Goal: Task Accomplishment & Management: Manage account settings

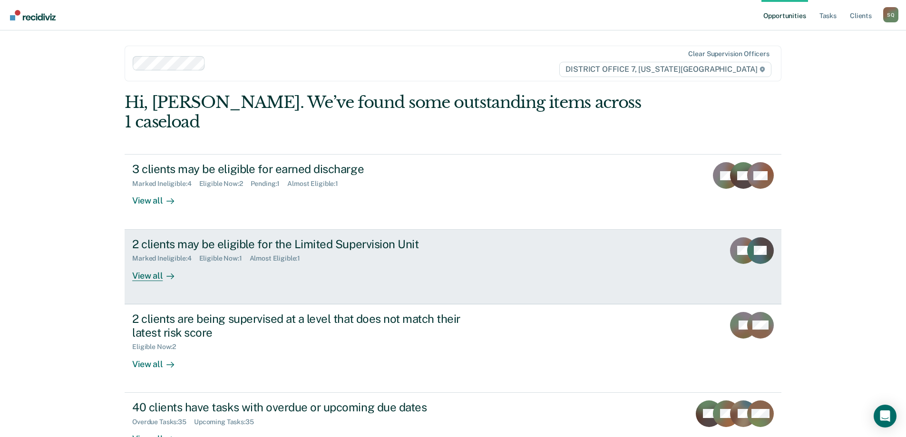
click at [478, 247] on div "2 clients may be eligible for the Limited Supervision Unit Marked Ineligible : …" at bounding box center [310, 259] width 357 height 44
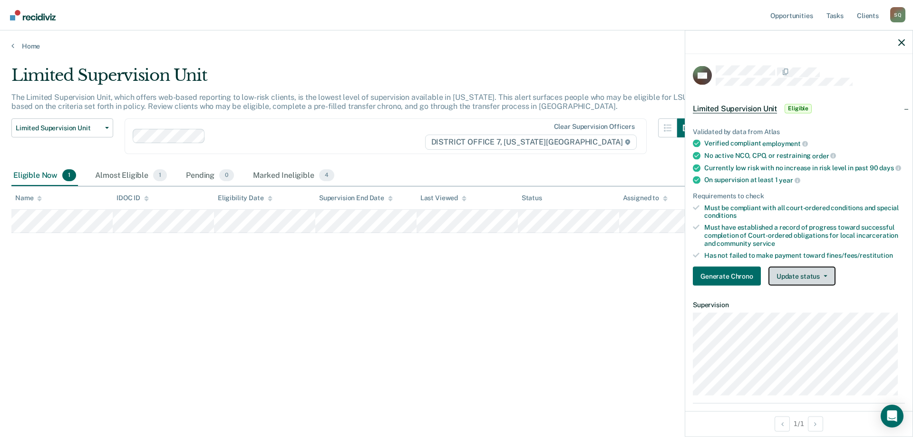
click at [804, 284] on button "Update status" at bounding box center [801, 276] width 67 height 19
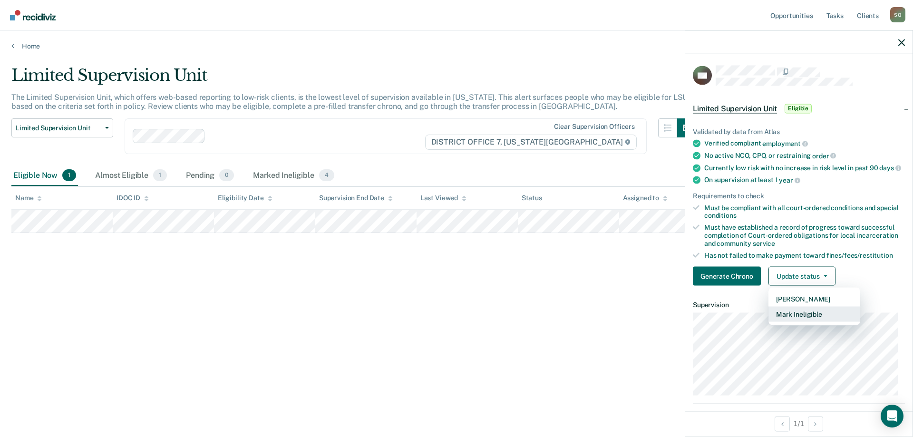
click at [797, 322] on button "Mark Ineligible" at bounding box center [814, 314] width 92 height 15
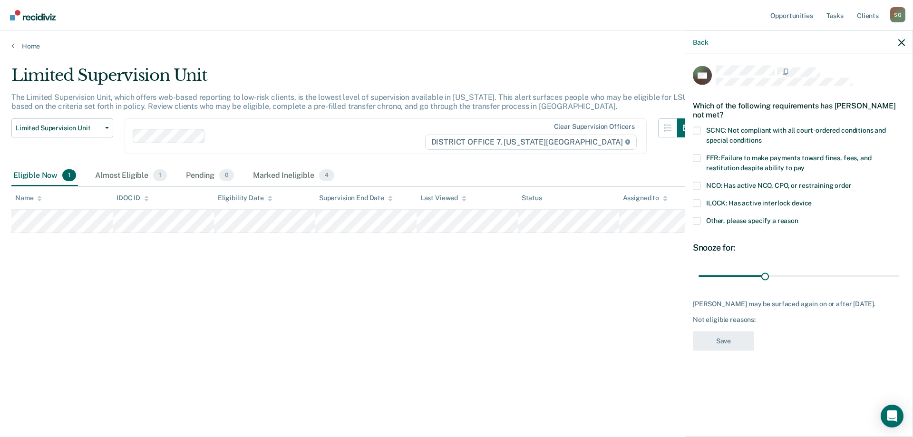
click at [695, 131] on span at bounding box center [697, 130] width 8 height 8
click at [761, 136] on input "SCNC: Not compliant with all court-ordered conditions and special conditions" at bounding box center [761, 136] width 0 height 0
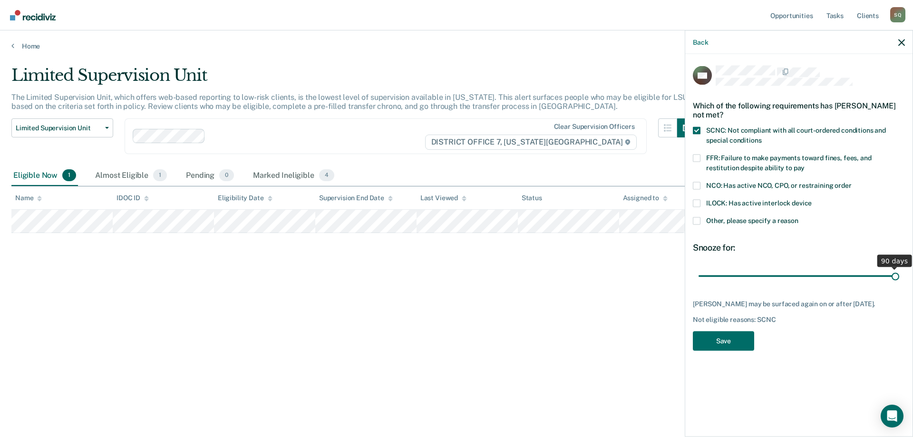
drag, startPoint x: 766, startPoint y: 278, endPoint x: 900, endPoint y: 283, distance: 133.7
type input "90"
click at [899, 283] on input "range" at bounding box center [799, 276] width 201 height 17
click at [733, 348] on button "Save" at bounding box center [723, 340] width 61 height 19
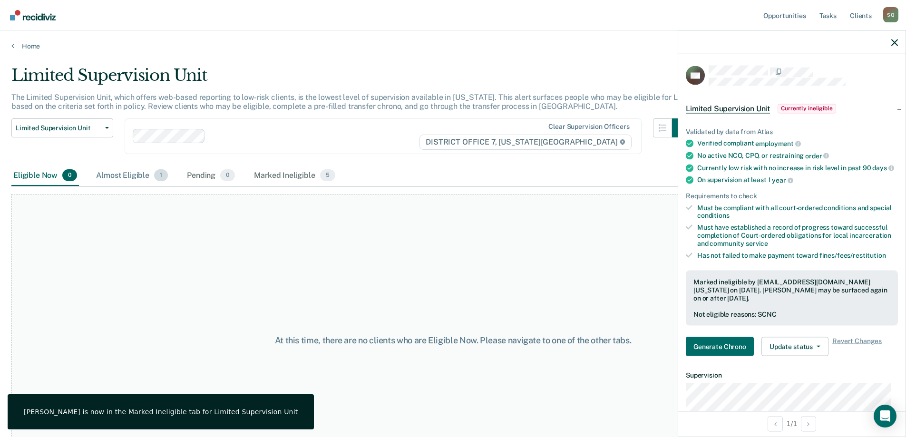
click at [135, 172] on div "Almost Eligible 1" at bounding box center [132, 175] width 76 height 21
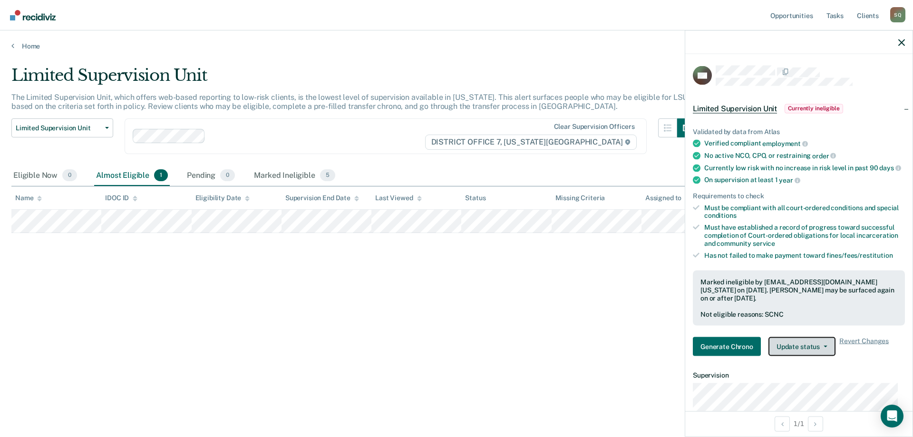
click at [815, 351] on button "Update status" at bounding box center [801, 346] width 67 height 19
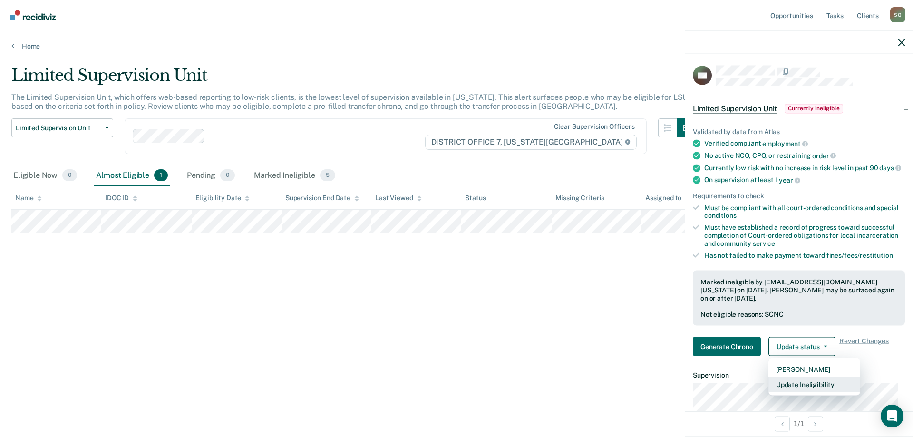
click at [816, 392] on button "Update Ineligibility" at bounding box center [814, 384] width 92 height 15
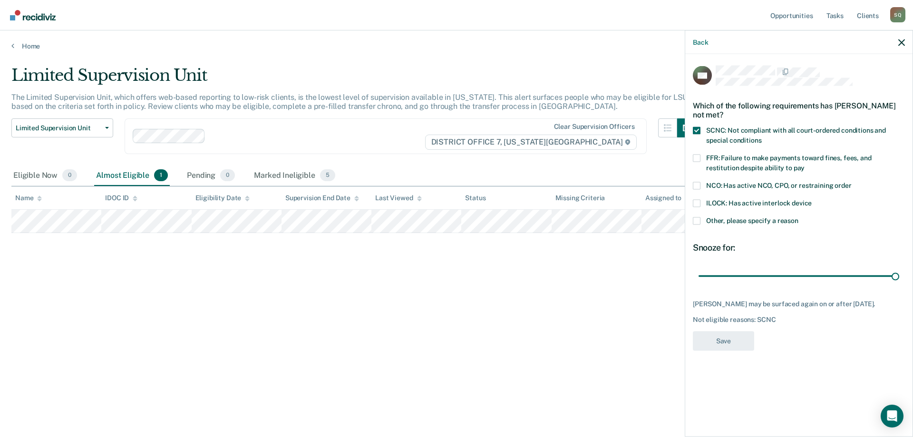
click at [701, 221] on label "Other, please specify a reason" at bounding box center [799, 222] width 212 height 10
click at [798, 217] on input "Other, please specify a reason" at bounding box center [798, 217] width 0 height 0
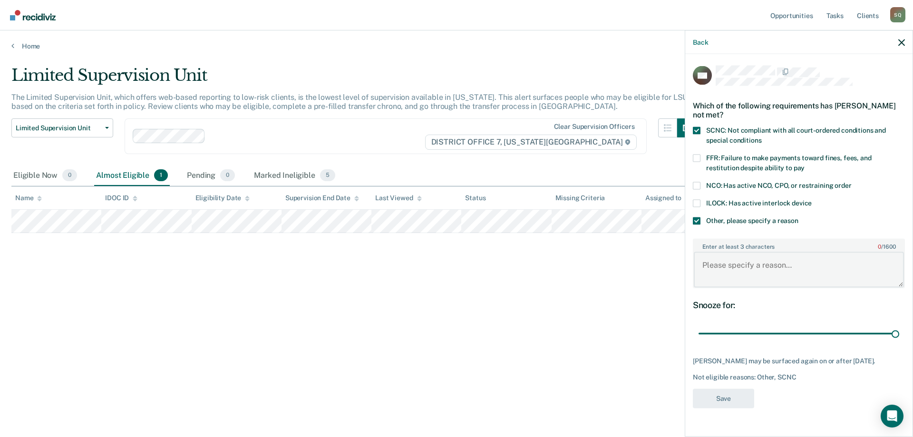
click at [747, 277] on textarea "Enter at least 3 characters 0 / 1600" at bounding box center [799, 269] width 210 height 35
type textarea "Currently in treatment program"
click at [745, 405] on button "Save" at bounding box center [723, 397] width 61 height 19
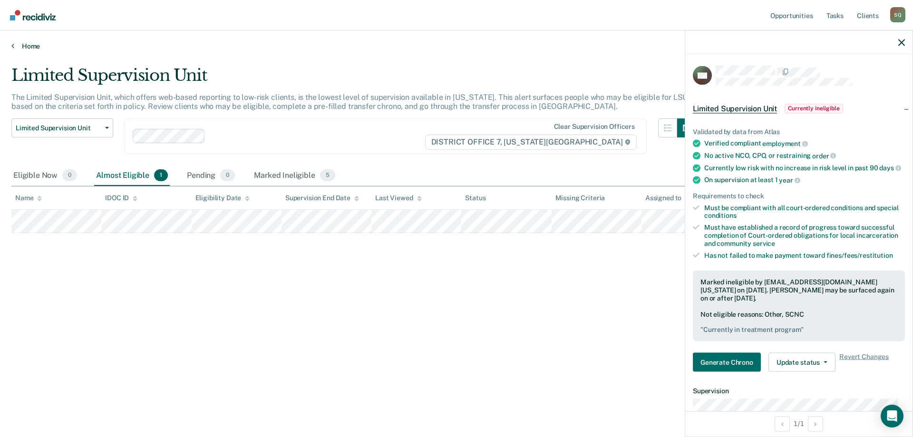
click at [24, 47] on link "Home" at bounding box center [456, 46] width 890 height 9
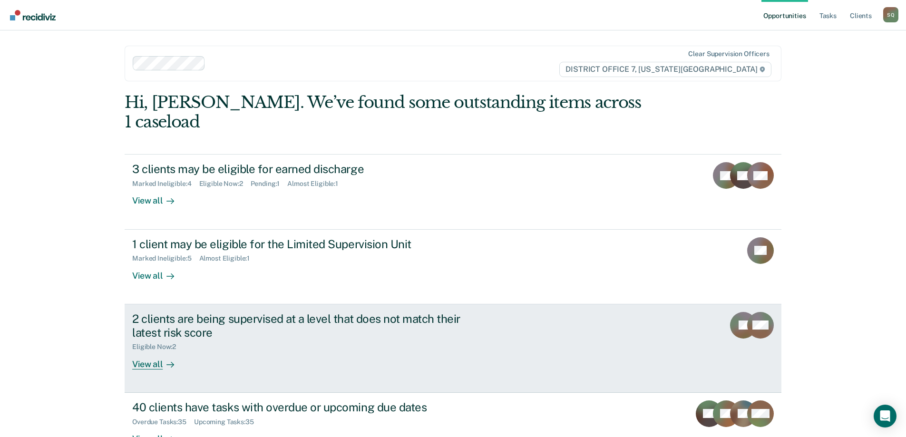
click at [223, 335] on div "2 clients are being supervised at a level that does not match their latest risk…" at bounding box center [310, 341] width 357 height 58
